Goal: Transaction & Acquisition: Purchase product/service

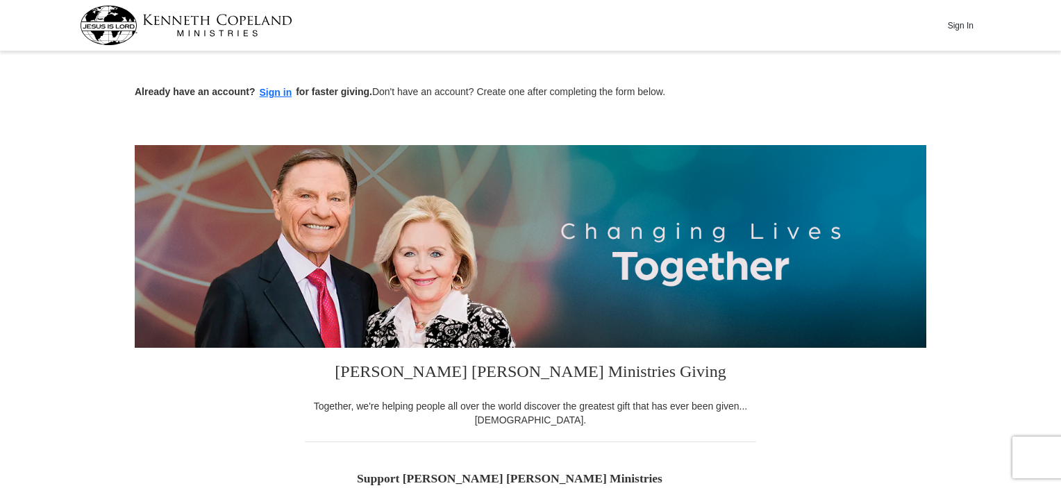
scroll to position [278, 0]
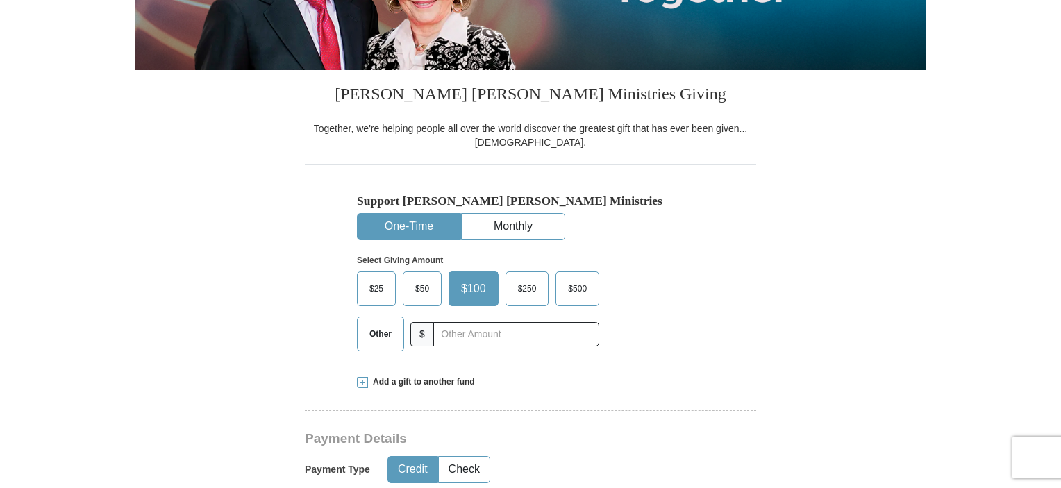
click at [417, 291] on span "$50" at bounding box center [422, 289] width 28 height 21
click at [0, 0] on input "$50" at bounding box center [0, 0] width 0 height 0
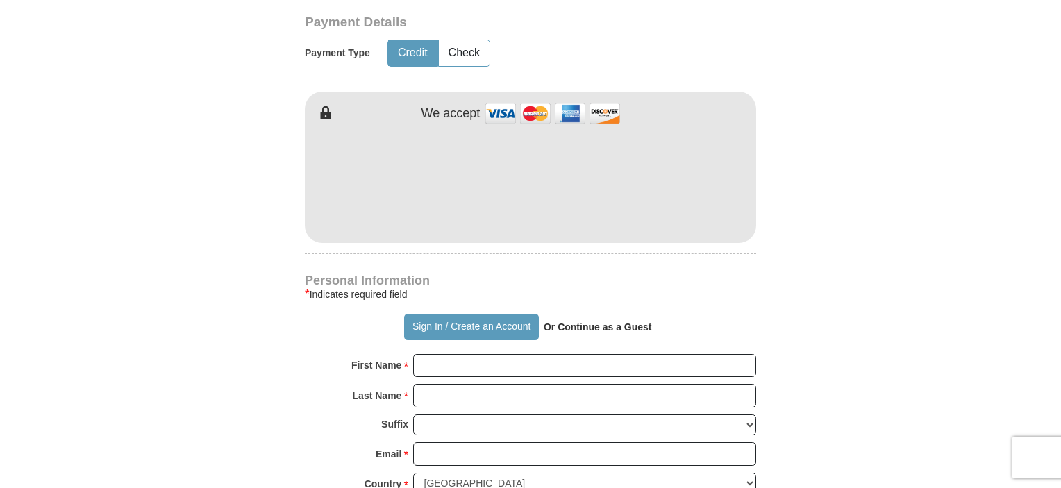
scroll to position [764, 0]
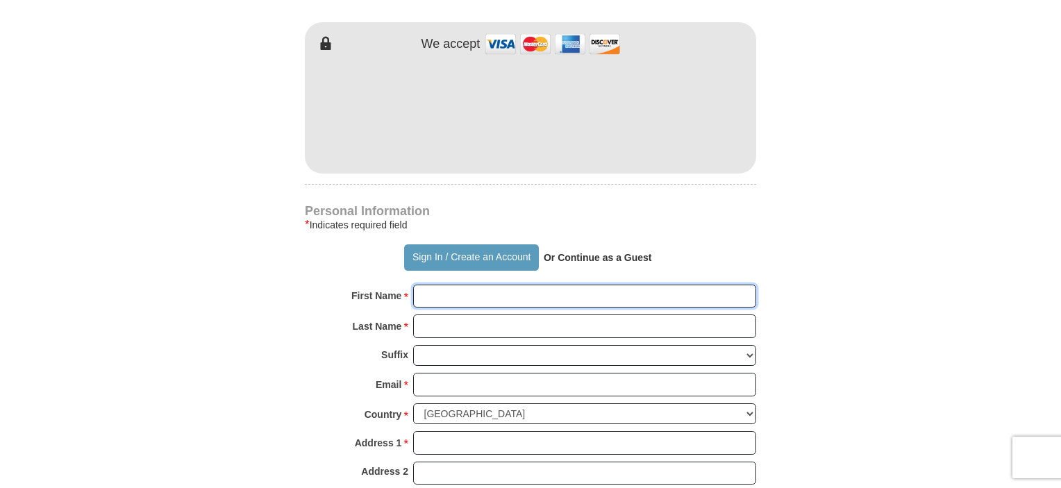
click at [436, 295] on input "First Name *" at bounding box center [584, 297] width 343 height 24
type input "[PERSON_NAME]"
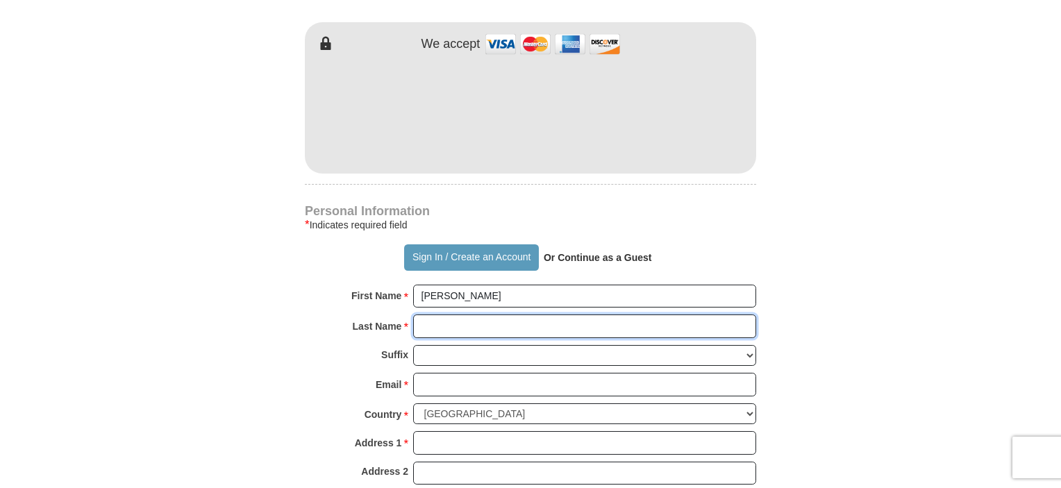
click at [436, 326] on input "Last Name *" at bounding box center [584, 327] width 343 height 24
type input "Bambusch"
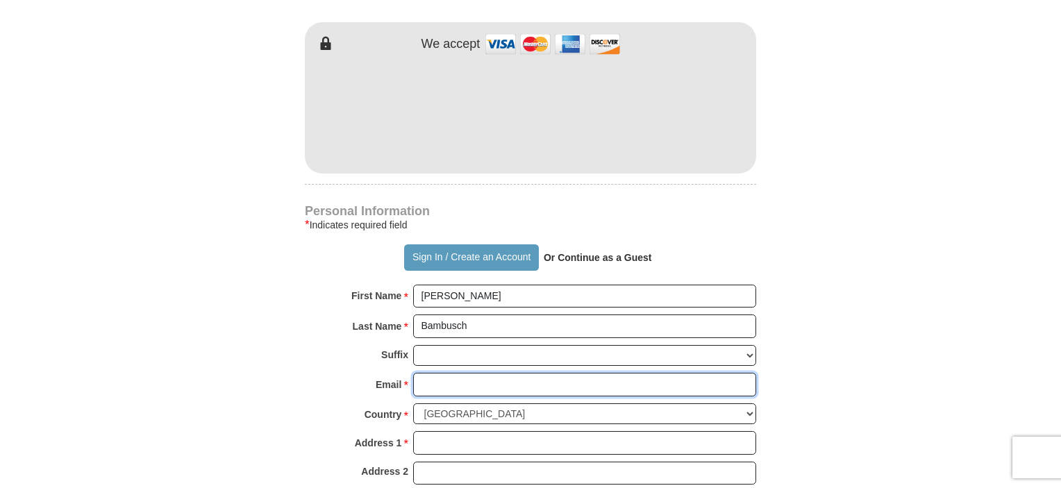
click at [440, 386] on input "Email *" at bounding box center [584, 385] width 343 height 24
type input "[EMAIL_ADDRESS][DOMAIN_NAME]"
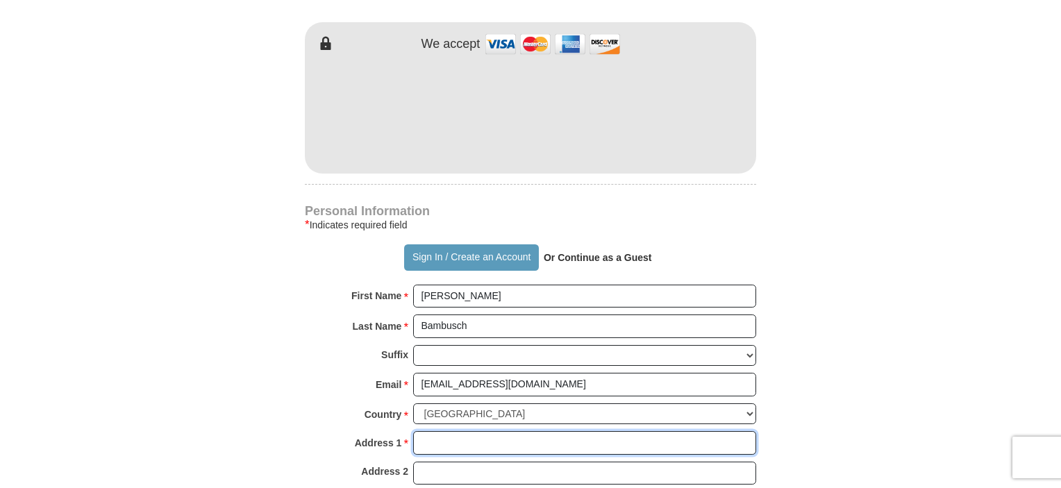
type input "[STREET_ADDRESS][PERSON_NAME]"
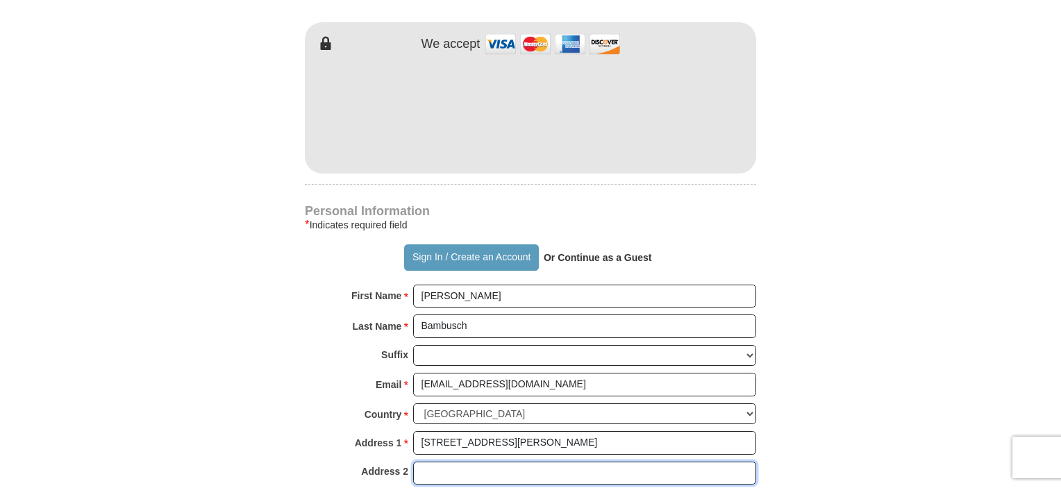
type input "Apt 35"
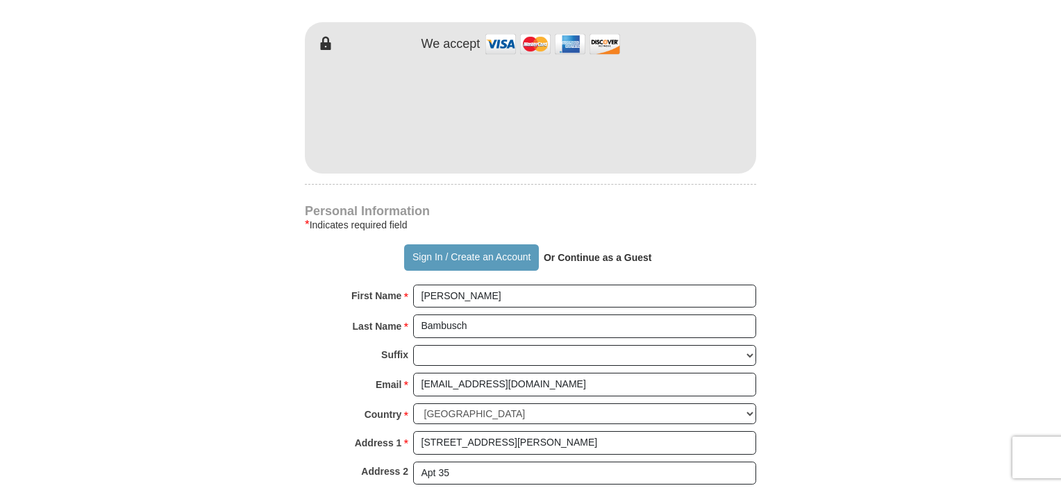
type input "Milwaukie"
select select "OR"
type input "97267-6142"
type input "5037348924"
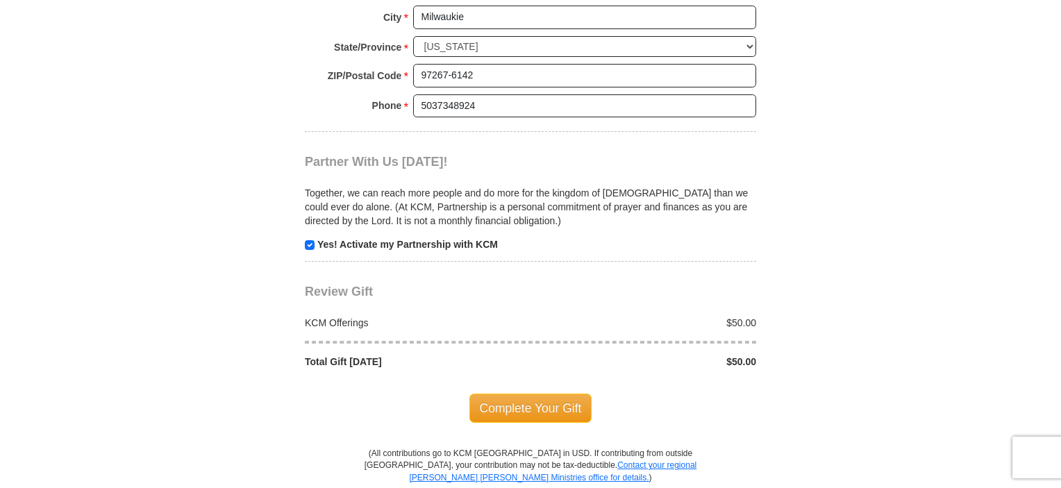
scroll to position [1320, 0]
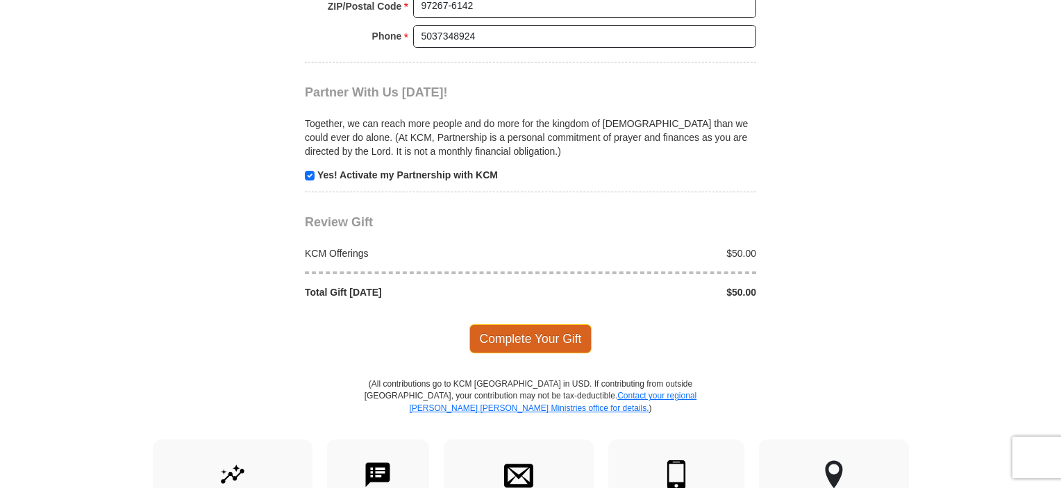
click at [538, 338] on span "Complete Your Gift" at bounding box center [531, 338] width 123 height 29
